Goal: Complete application form

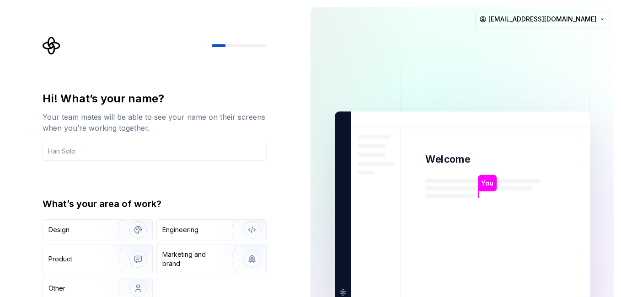
drag, startPoint x: 351, startPoint y: 42, endPoint x: 337, endPoint y: 11, distance: 33.7
click at [337, 11] on img at bounding box center [462, 206] width 370 height 432
drag, startPoint x: 337, startPoint y: 11, endPoint x: 305, endPoint y: 21, distance: 34.1
click at [305, 21] on div "You Welcome You T B +3 [PERSON_NAME] Jamie [EMAIL_ADDRESS][DOMAIN_NAME]" at bounding box center [462, 206] width 318 height 412
click at [122, 156] on input "text" at bounding box center [154, 151] width 224 height 20
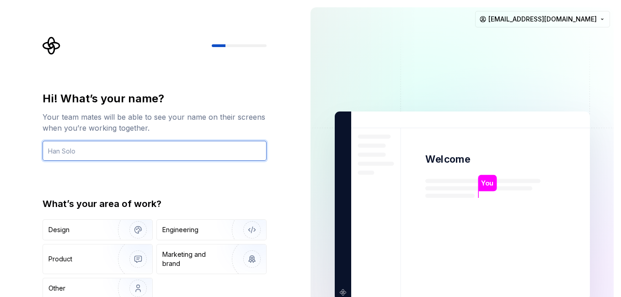
type input "Seifzakarea"
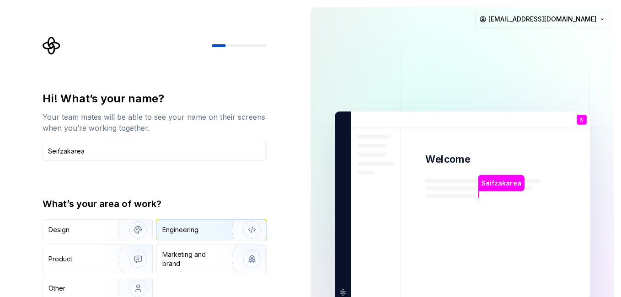
click at [202, 231] on div "Engineering" at bounding box center [198, 229] width 73 height 9
click at [425, 206] on img at bounding box center [462, 206] width 370 height 432
click at [241, 47] on div at bounding box center [239, 45] width 55 height 3
drag, startPoint x: 616, startPoint y: 97, endPoint x: 615, endPoint y: 111, distance: 14.7
click at [615, 111] on div "Seifzakarea Welcome S You T B +3 [PERSON_NAME] Jamie [EMAIL_ADDRESS][DOMAIN_NAM…" at bounding box center [462, 206] width 318 height 412
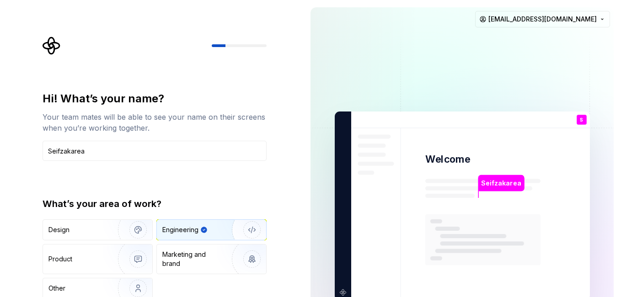
click at [499, 186] on p "Seifzakarea" at bounding box center [501, 183] width 40 height 10
click at [201, 256] on div "Marketing and brand" at bounding box center [193, 259] width 62 height 18
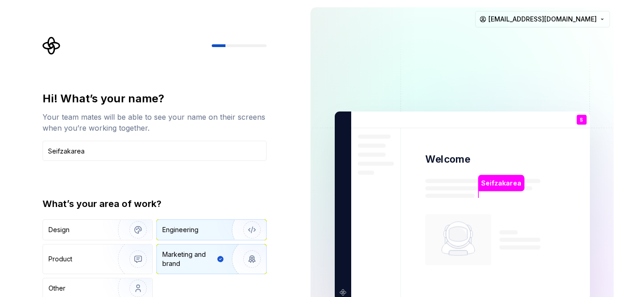
click at [178, 234] on div "Engineering" at bounding box center [180, 229] width 36 height 9
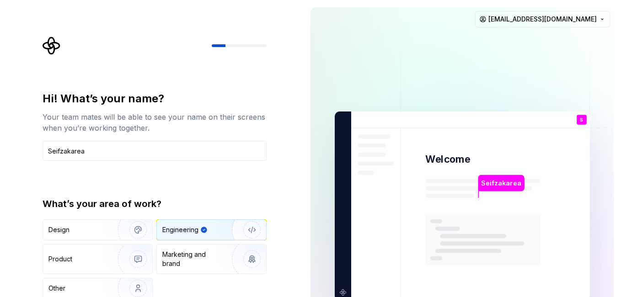
click at [86, 202] on div "What’s your area of work?" at bounding box center [154, 203] width 224 height 13
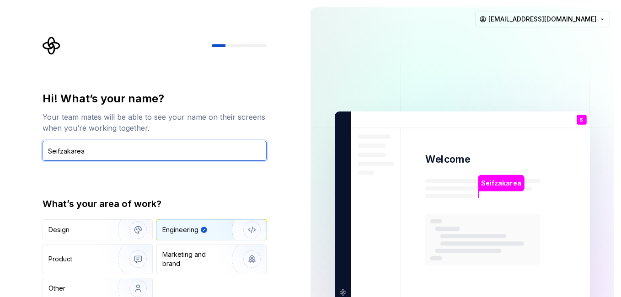
drag, startPoint x: 47, startPoint y: 150, endPoint x: 70, endPoint y: 143, distance: 23.9
click at [55, 148] on input "Seifzakarea" at bounding box center [154, 151] width 224 height 20
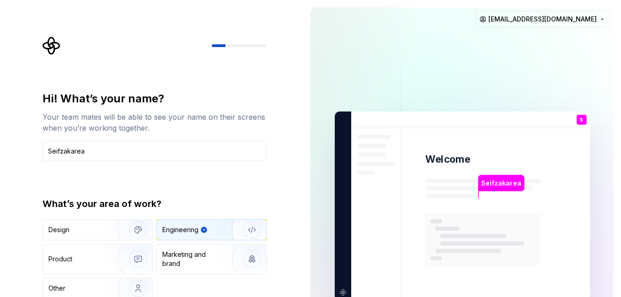
click at [124, 130] on div "Your team mates will be able to see your name on their screens when you’re work…" at bounding box center [154, 122] width 224 height 22
drag, startPoint x: 245, startPoint y: 38, endPoint x: 239, endPoint y: 45, distance: 9.4
click at [244, 40] on div at bounding box center [154, 46] width 224 height 18
click at [238, 46] on div at bounding box center [239, 45] width 55 height 3
click at [348, 288] on img at bounding box center [462, 206] width 370 height 432
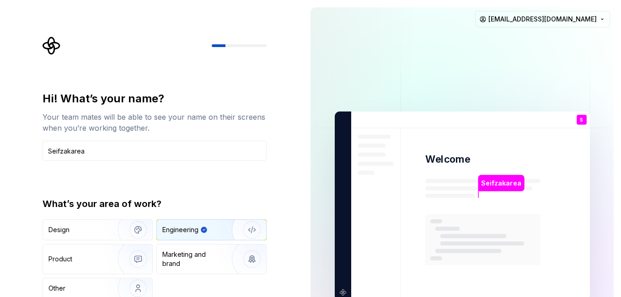
click at [346, 289] on img at bounding box center [462, 206] width 370 height 432
click at [274, 173] on div "Hi! What’s your name? Your team mates will be able to see your name on their sc…" at bounding box center [157, 183] width 240 height 293
click at [342, 287] on img at bounding box center [462, 206] width 370 height 432
click at [344, 289] on img at bounding box center [462, 206] width 370 height 432
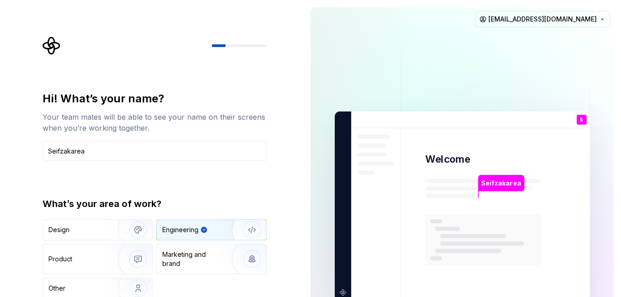
click at [514, 223] on rect at bounding box center [482, 239] width 115 height 51
click at [500, 182] on p "Seifzakarea" at bounding box center [501, 183] width 40 height 10
drag, startPoint x: 493, startPoint y: 188, endPoint x: 515, endPoint y: 182, distance: 23.6
click at [515, 182] on p "Seifzakarea" at bounding box center [501, 183] width 40 height 10
drag, startPoint x: 515, startPoint y: 182, endPoint x: 469, endPoint y: 221, distance: 60.6
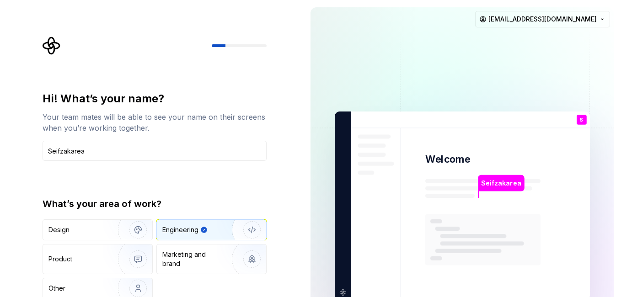
click at [476, 216] on rect at bounding box center [482, 239] width 115 height 51
click at [582, 117] on p "S" at bounding box center [580, 119] width 3 height 5
click at [65, 226] on div "Design" at bounding box center [58, 229] width 21 height 9
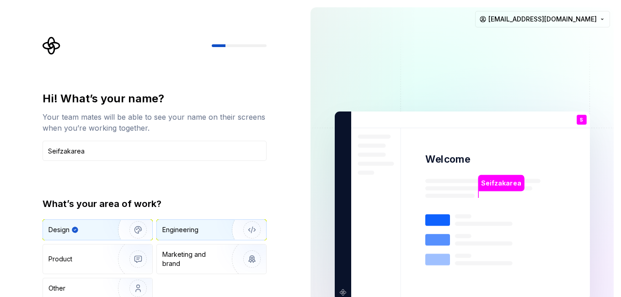
click at [167, 228] on div "Engineering" at bounding box center [180, 229] width 36 height 9
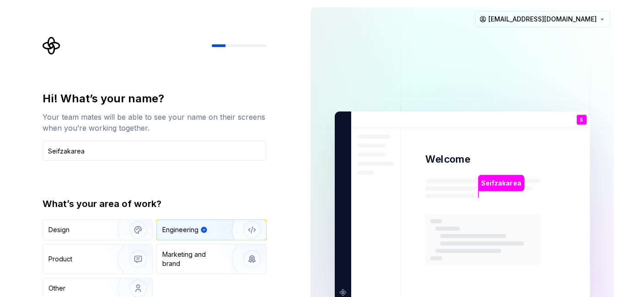
click at [94, 112] on div "Hi! What’s your name? Your team mates will be able to see your name on their sc…" at bounding box center [154, 112] width 224 height 42
drag, startPoint x: 94, startPoint y: 112, endPoint x: 116, endPoint y: 200, distance: 90.4
click at [116, 200] on div "What’s your area of work?" at bounding box center [154, 203] width 224 height 13
click at [85, 290] on div "Other" at bounding box center [74, 288] width 53 height 9
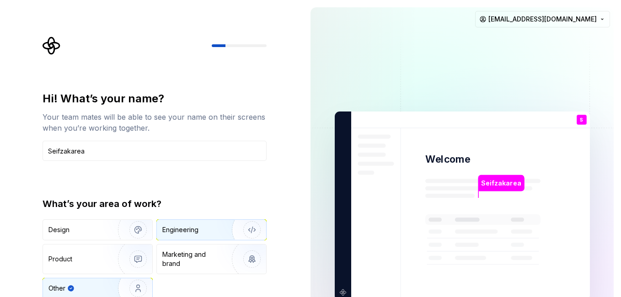
click at [232, 244] on button "Marketing and brand" at bounding box center [211, 259] width 110 height 30
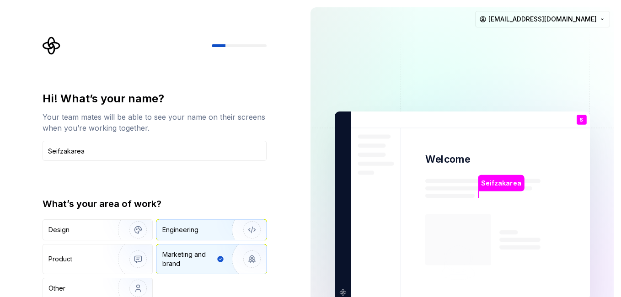
click at [232, 228] on img "button" at bounding box center [246, 229] width 58 height 61
